Goal: Find contact information: Find contact information

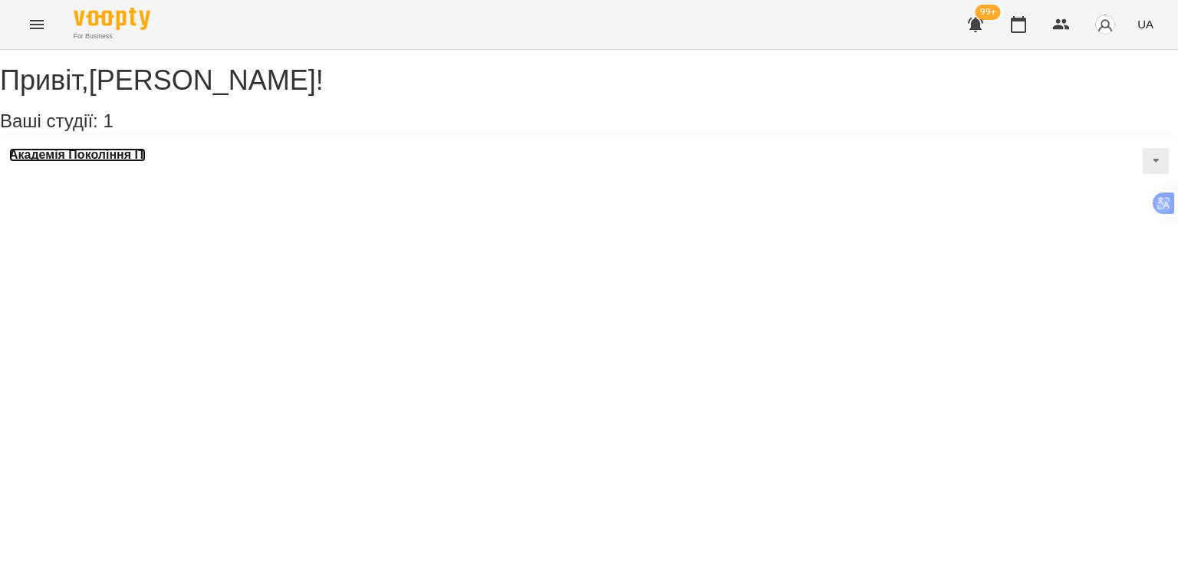
click at [79, 162] on h3 "Академія Покоління ІТ" at bounding box center [77, 155] width 137 height 14
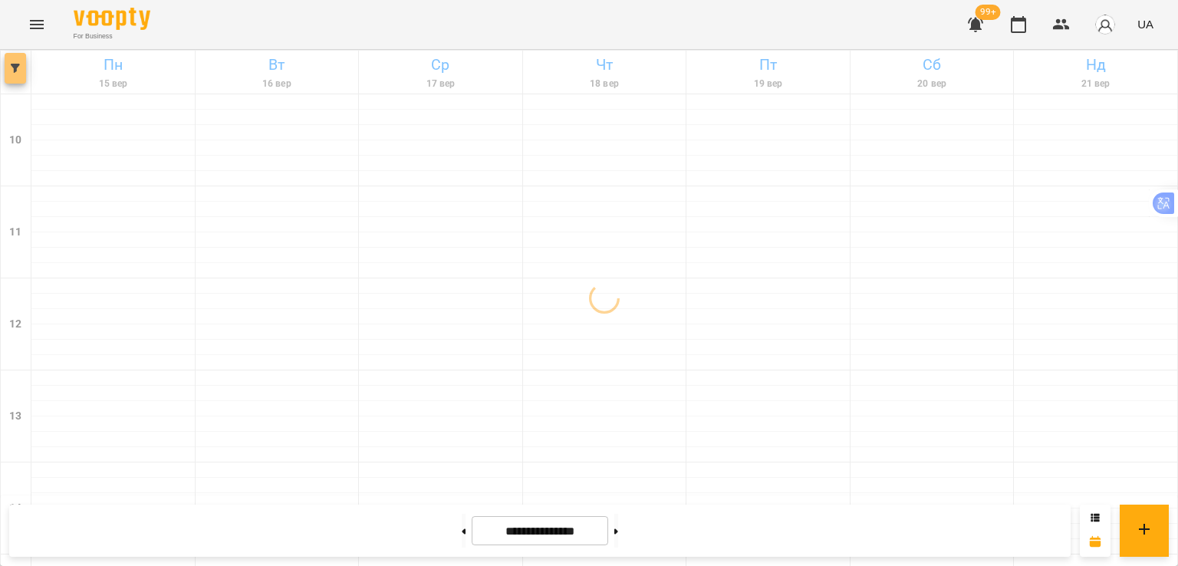
click at [15, 76] on button "button" at bounding box center [15, 68] width 21 height 31
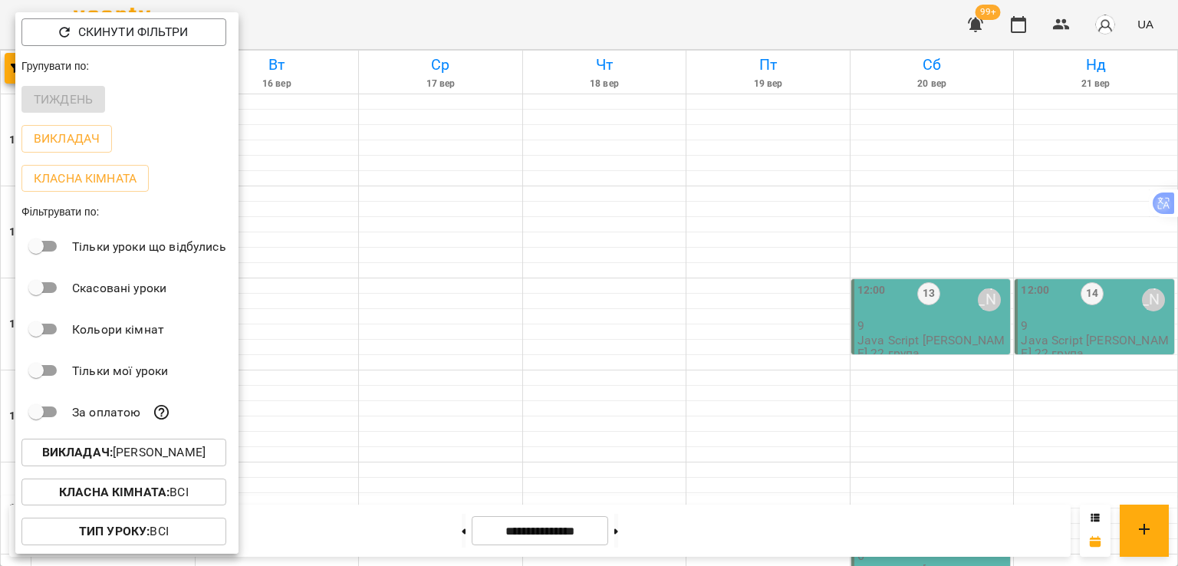
click at [133, 450] on p "Викладач : [PERSON_NAME]" at bounding box center [123, 452] width 163 height 18
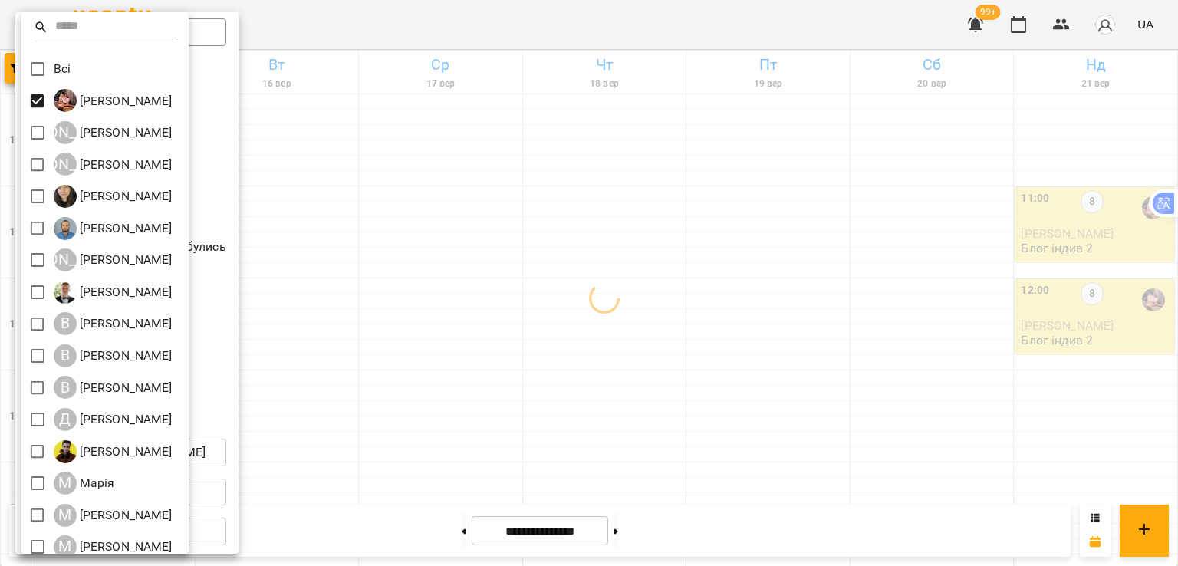
click at [461, 269] on div at bounding box center [589, 283] width 1178 height 566
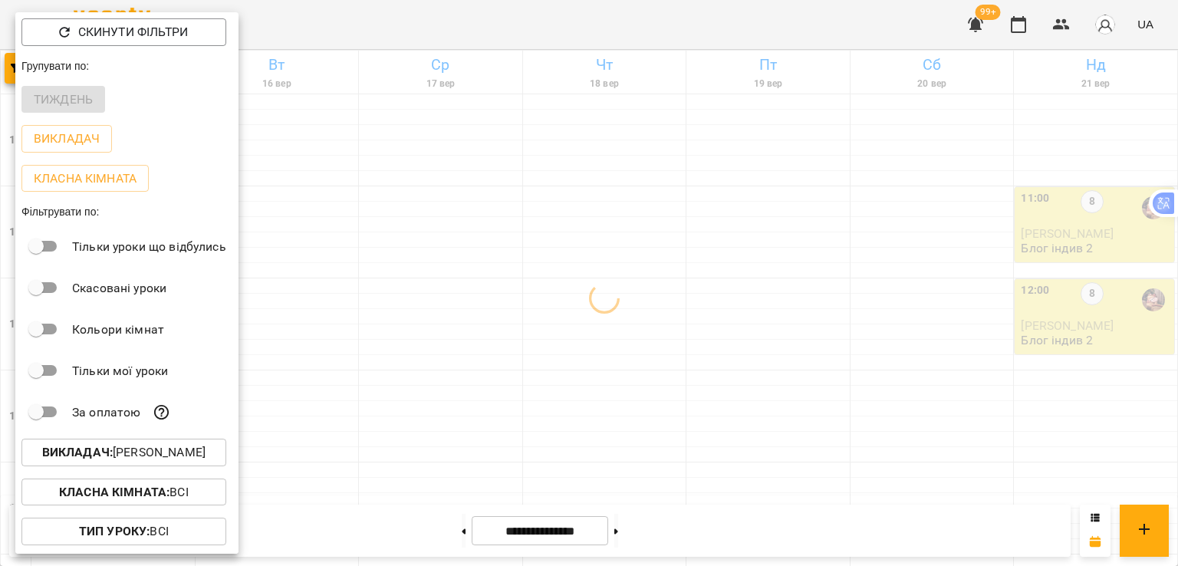
click at [461, 269] on div at bounding box center [589, 283] width 1178 height 566
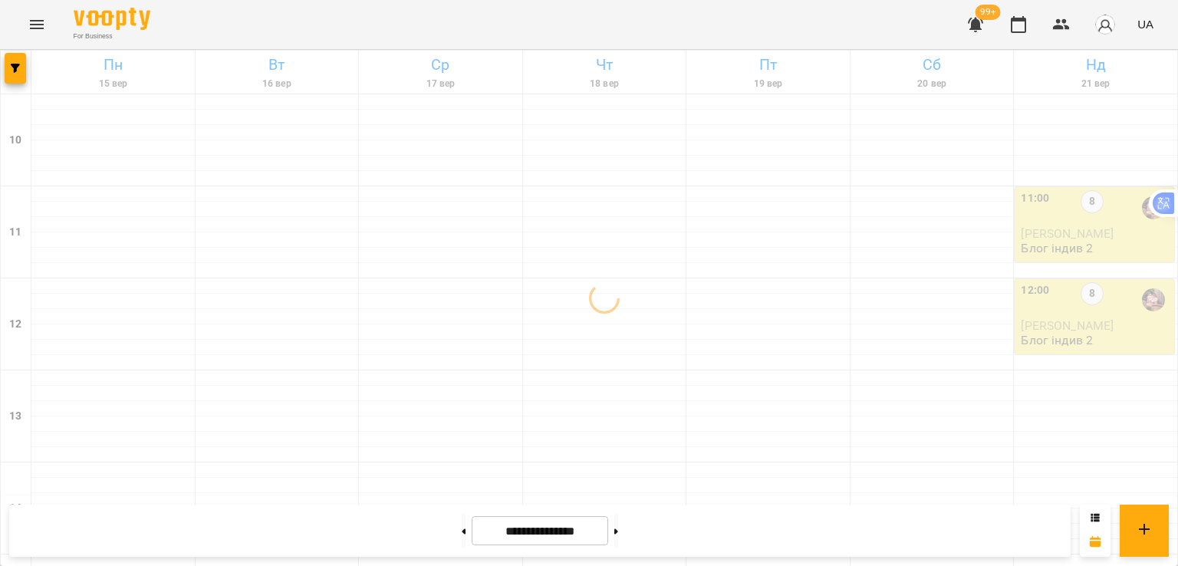
scroll to position [614, 0]
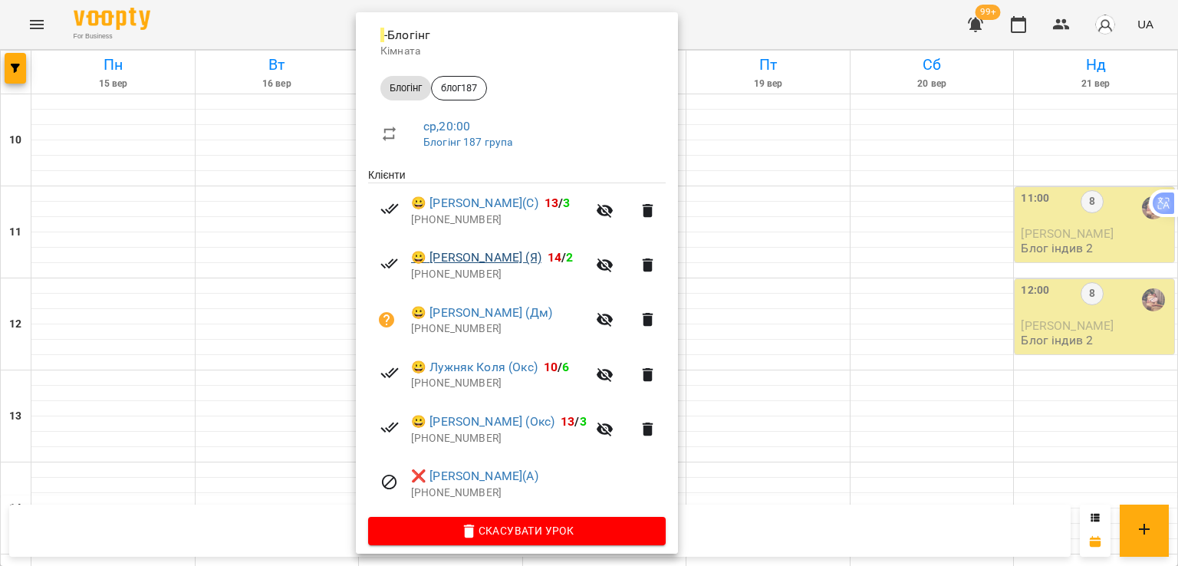
scroll to position [186, 0]
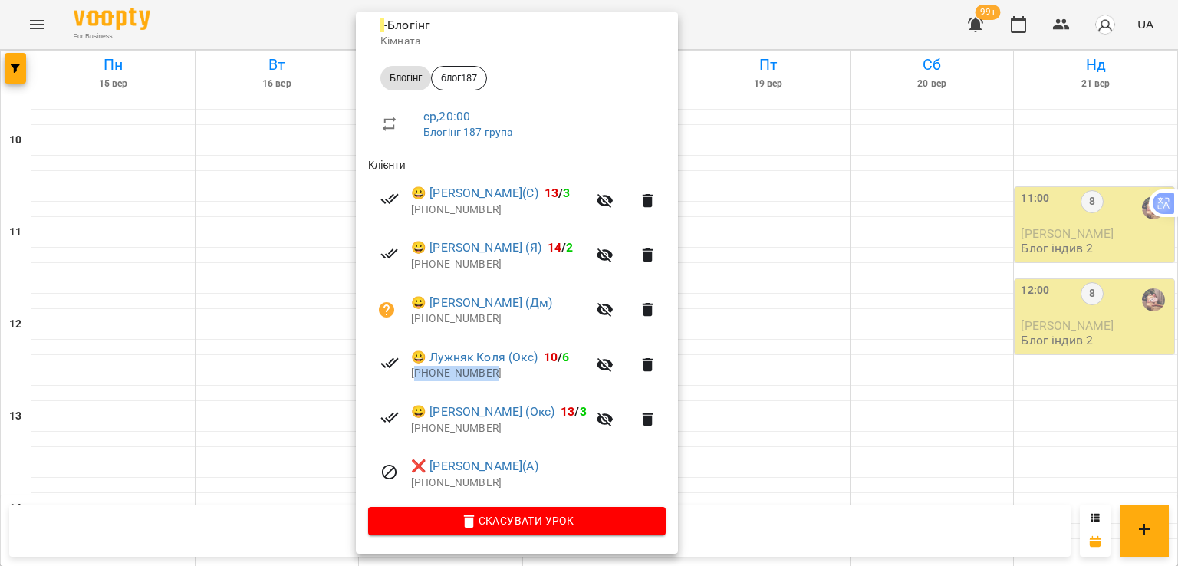
drag, startPoint x: 499, startPoint y: 375, endPoint x: 418, endPoint y: 381, distance: 81.5
click at [418, 381] on li "😀 [PERSON_NAME] (Окс) 10 / 6 [PHONE_NUMBER]" at bounding box center [517, 365] width 298 height 54
copy p "380985254330"
